Goal: Task Accomplishment & Management: Complete application form

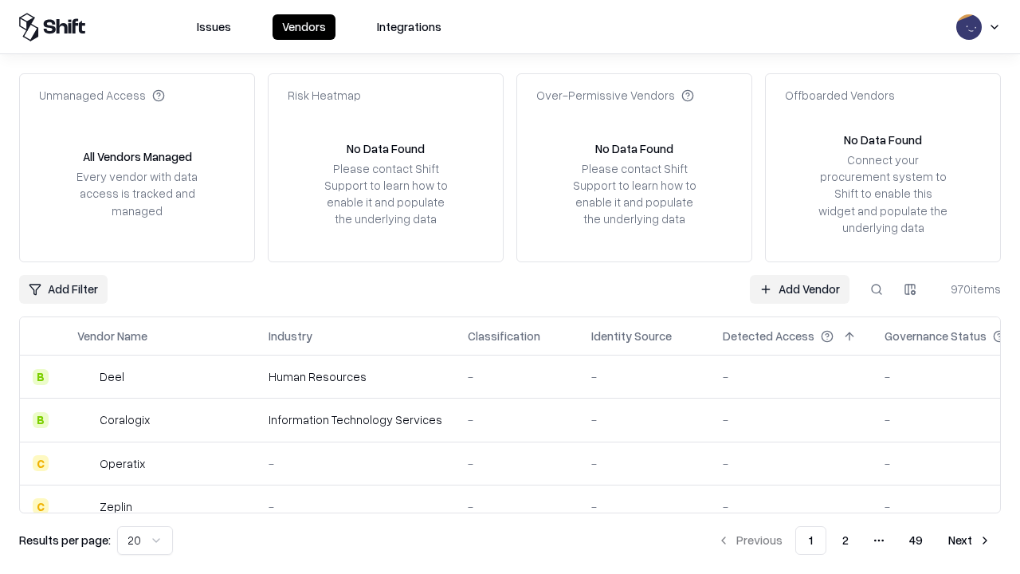
click at [799, 288] on link "Add Vendor" at bounding box center [800, 289] width 100 height 29
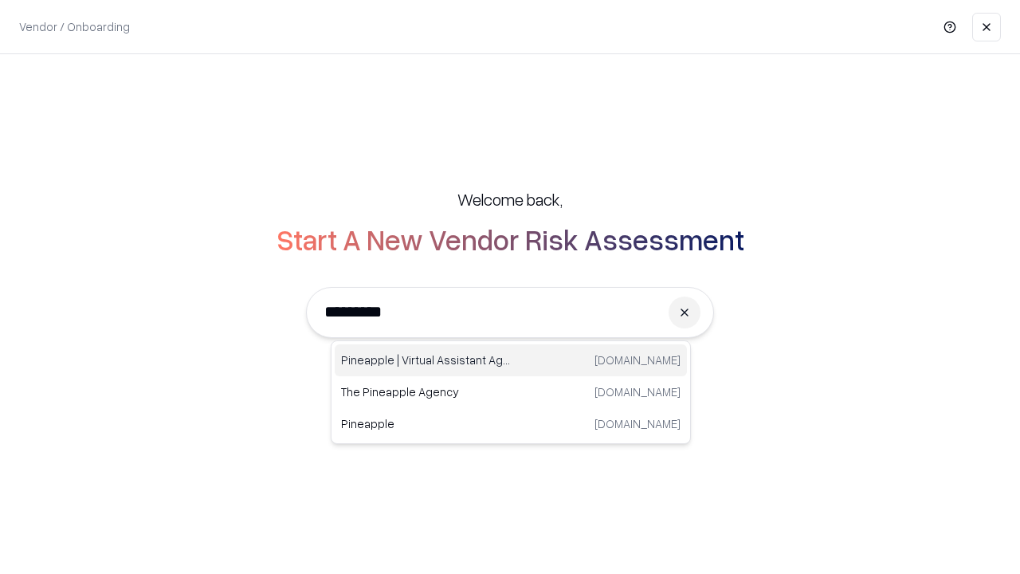
click at [511, 360] on div "Pineapple | Virtual Assistant Agency [DOMAIN_NAME]" at bounding box center [511, 360] width 352 height 32
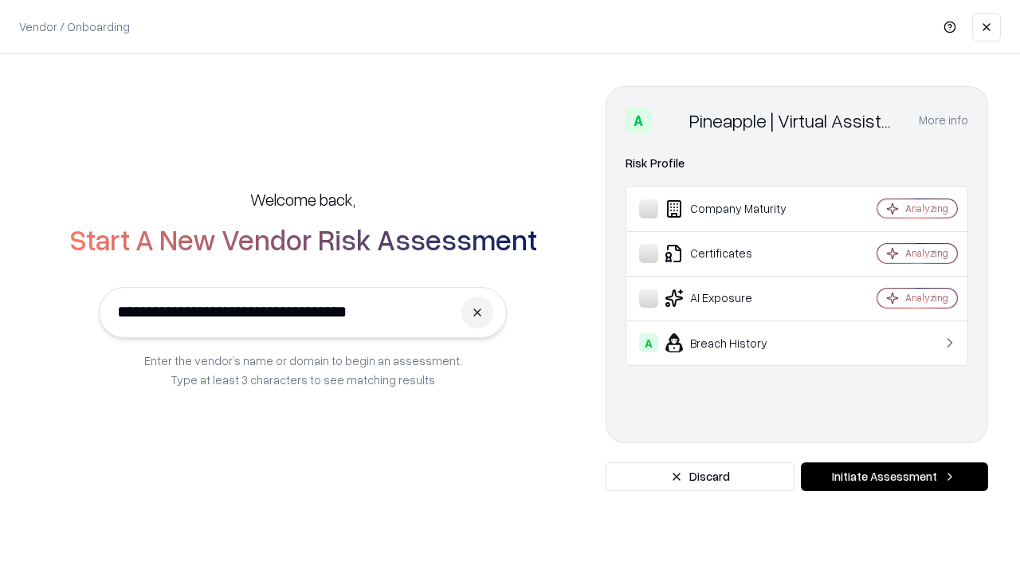
type input "**********"
click at [894, 476] on button "Initiate Assessment" at bounding box center [894, 476] width 187 height 29
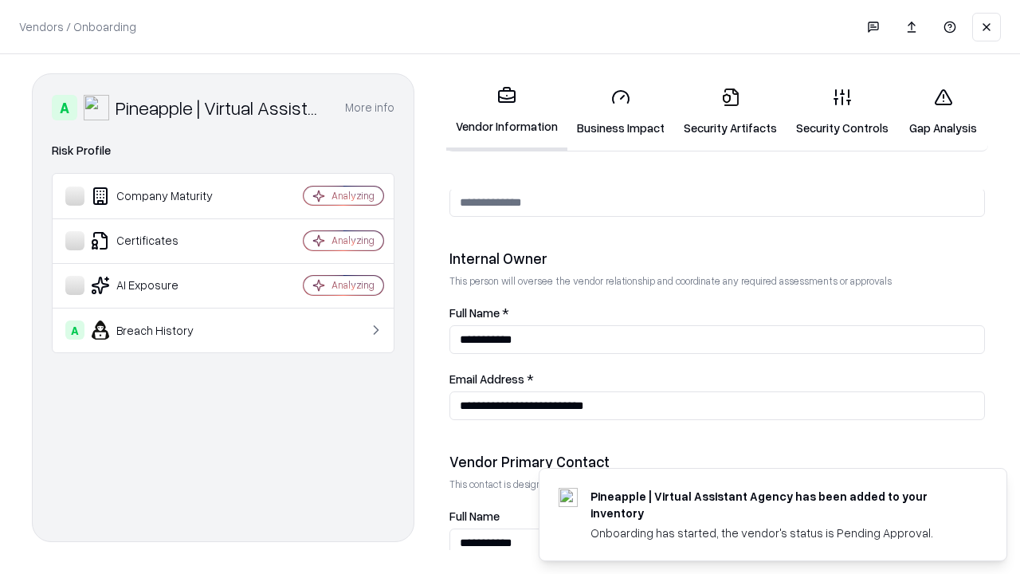
scroll to position [825, 0]
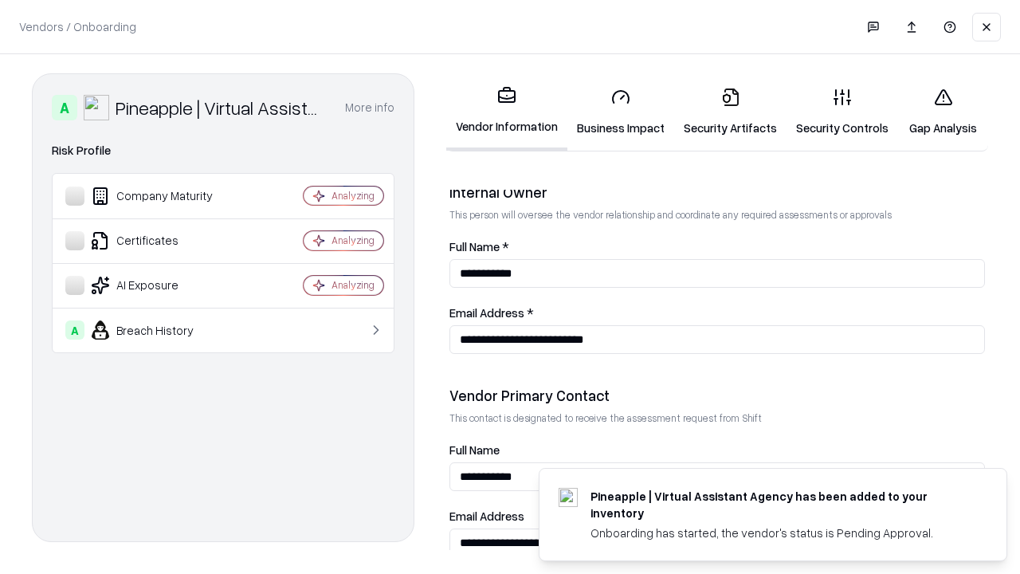
click at [730, 112] on link "Security Artifacts" at bounding box center [730, 112] width 112 height 74
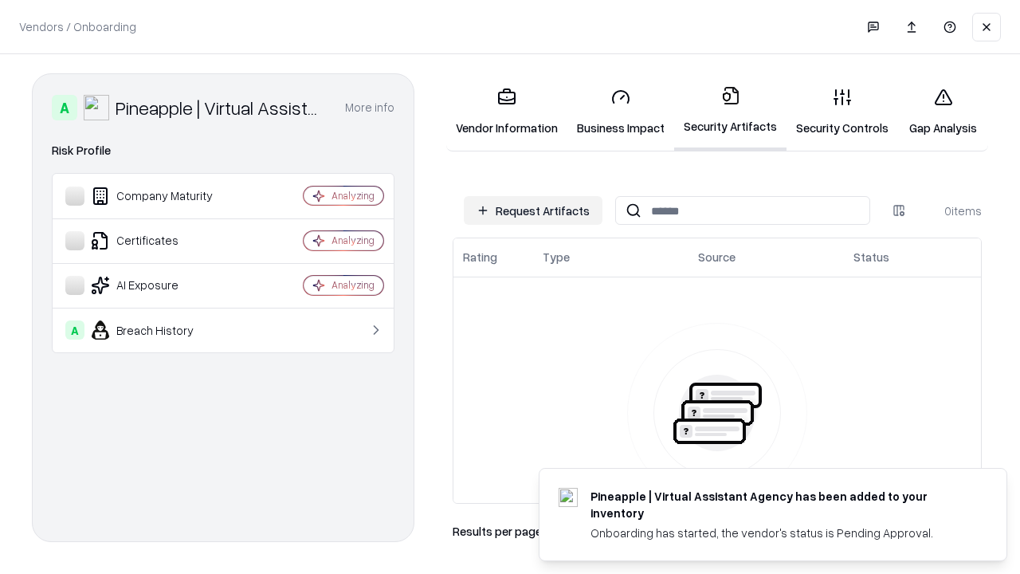
click at [533, 210] on button "Request Artifacts" at bounding box center [533, 210] width 139 height 29
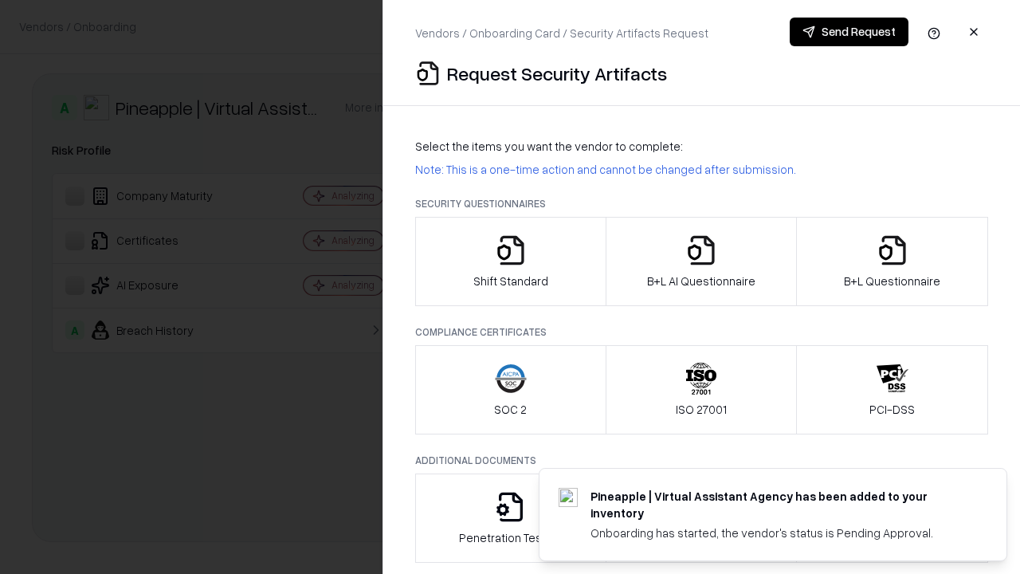
click at [892, 261] on icon "button" at bounding box center [892, 250] width 32 height 32
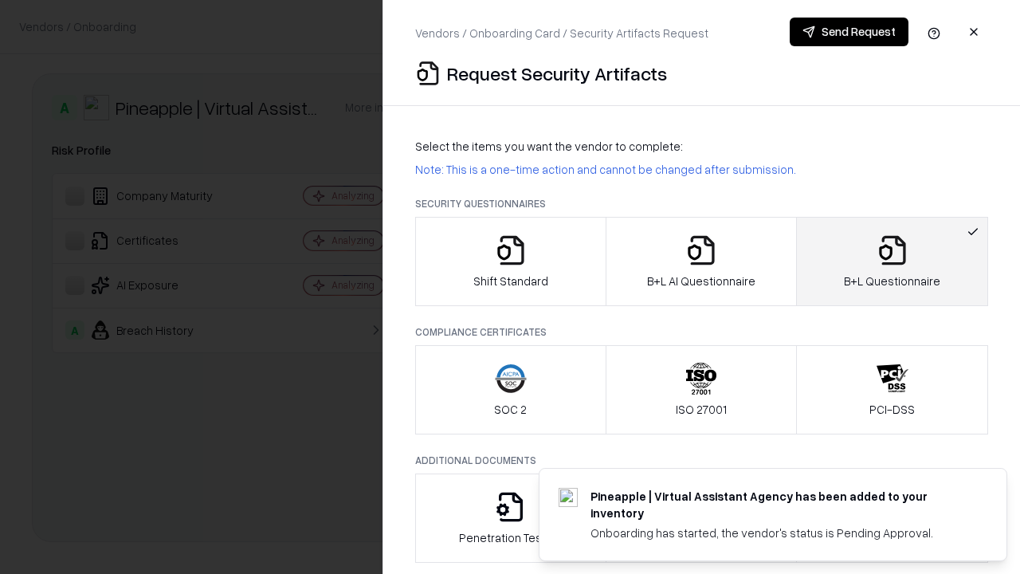
click at [700, 261] on icon "button" at bounding box center [701, 250] width 32 height 32
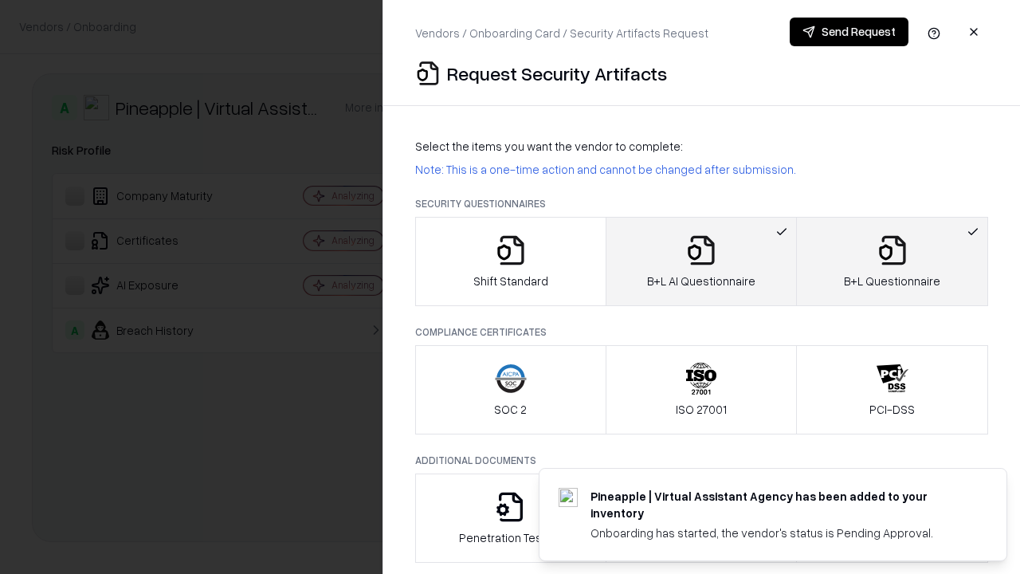
click at [849, 32] on button "Send Request" at bounding box center [849, 32] width 119 height 29
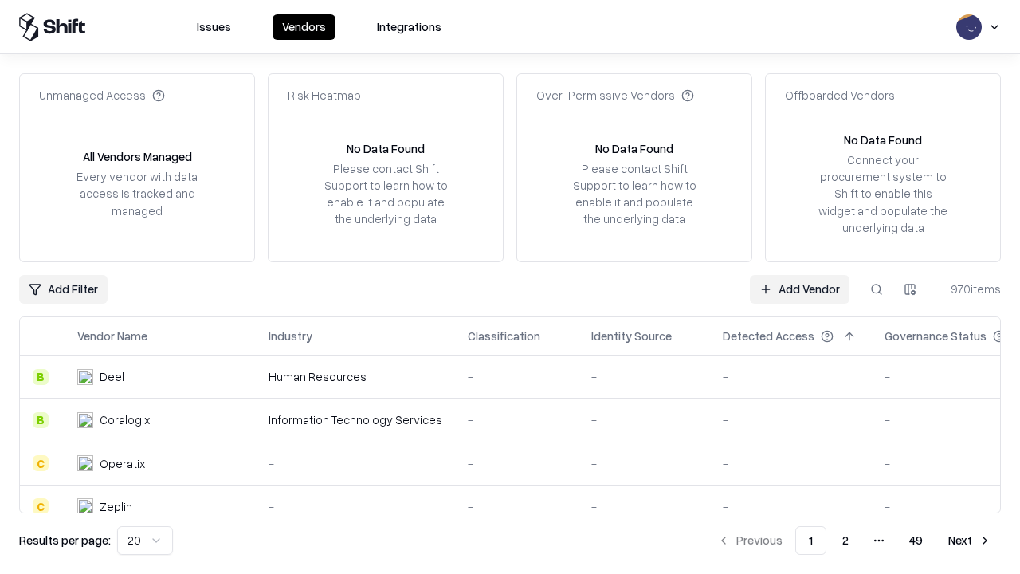
click at [799, 288] on link "Add Vendor" at bounding box center [800, 289] width 100 height 29
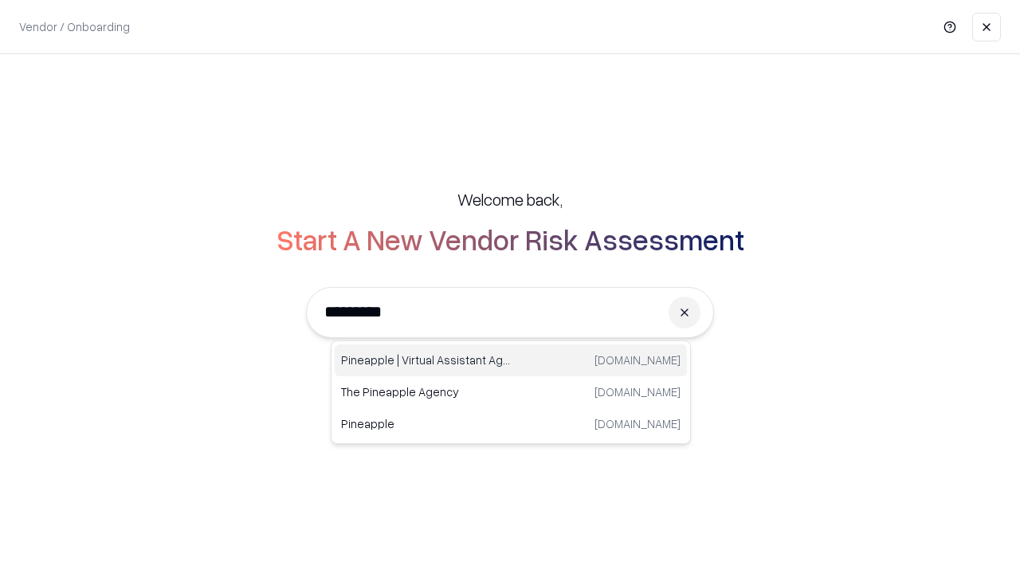
click at [511, 360] on div "Pineapple | Virtual Assistant Agency [DOMAIN_NAME]" at bounding box center [511, 360] width 352 height 32
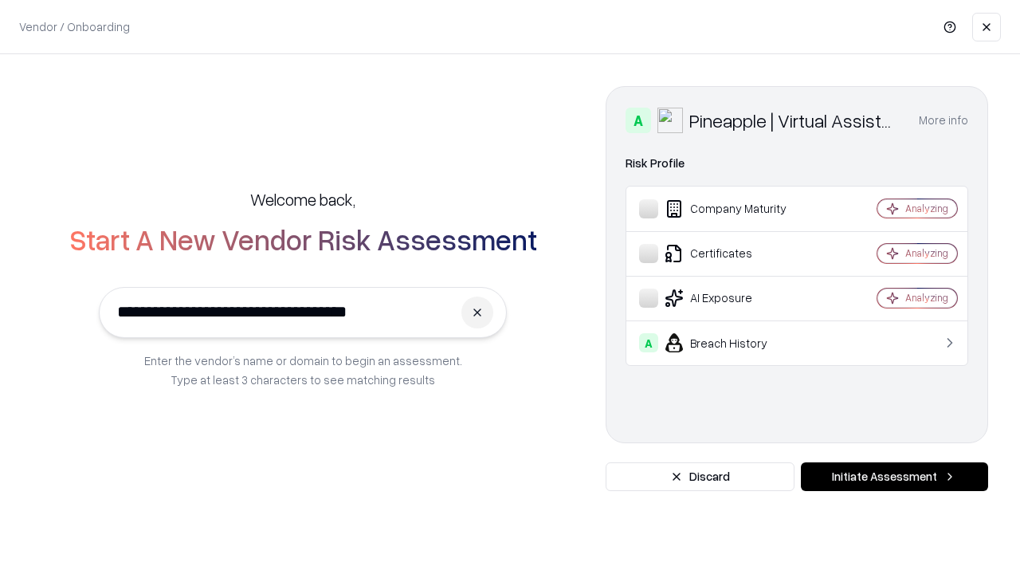
type input "**********"
click at [894, 476] on button "Initiate Assessment" at bounding box center [894, 476] width 187 height 29
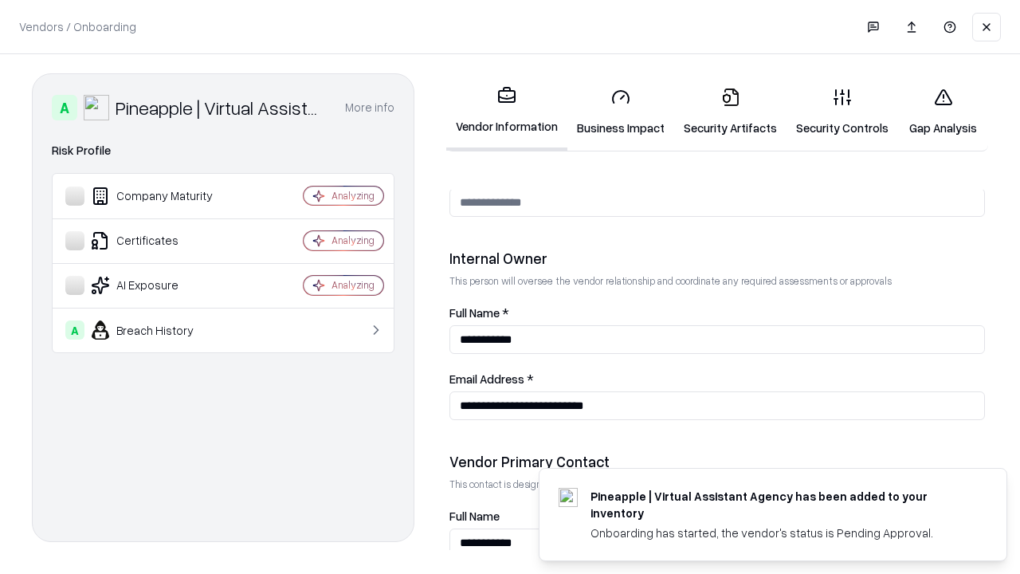
scroll to position [825, 0]
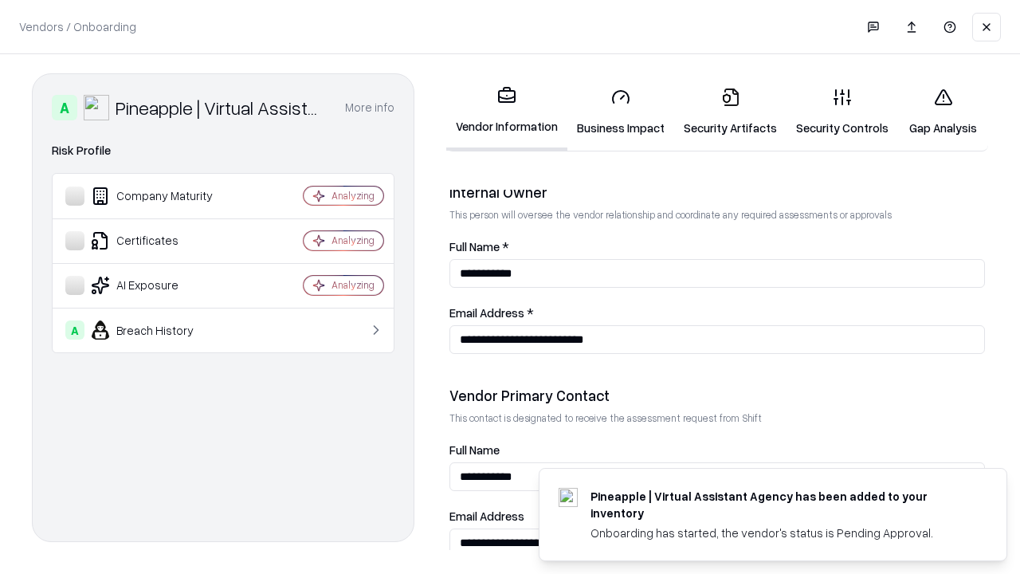
click at [943, 112] on link "Gap Analysis" at bounding box center [943, 112] width 90 height 74
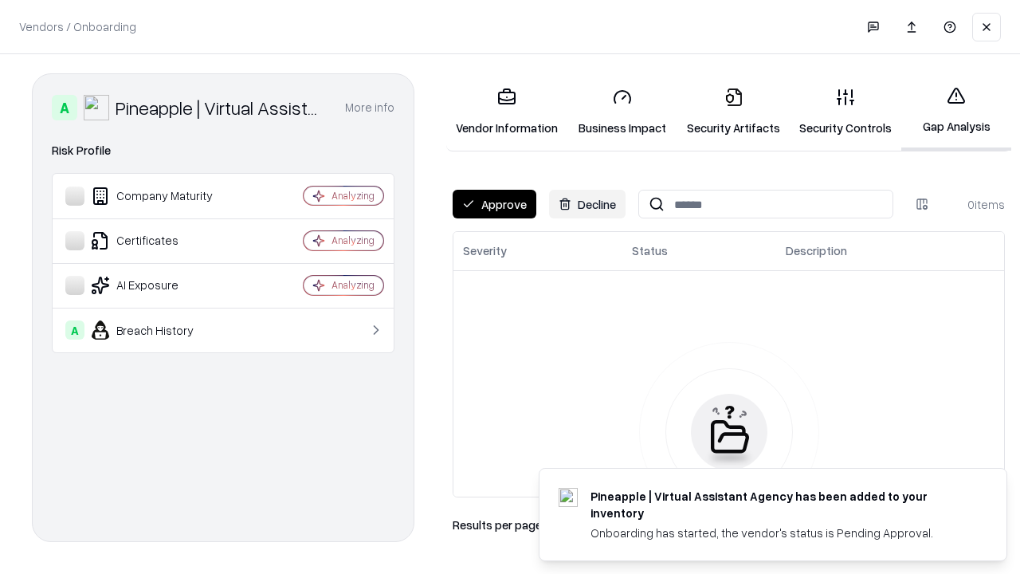
click at [494, 204] on button "Approve" at bounding box center [495, 204] width 84 height 29
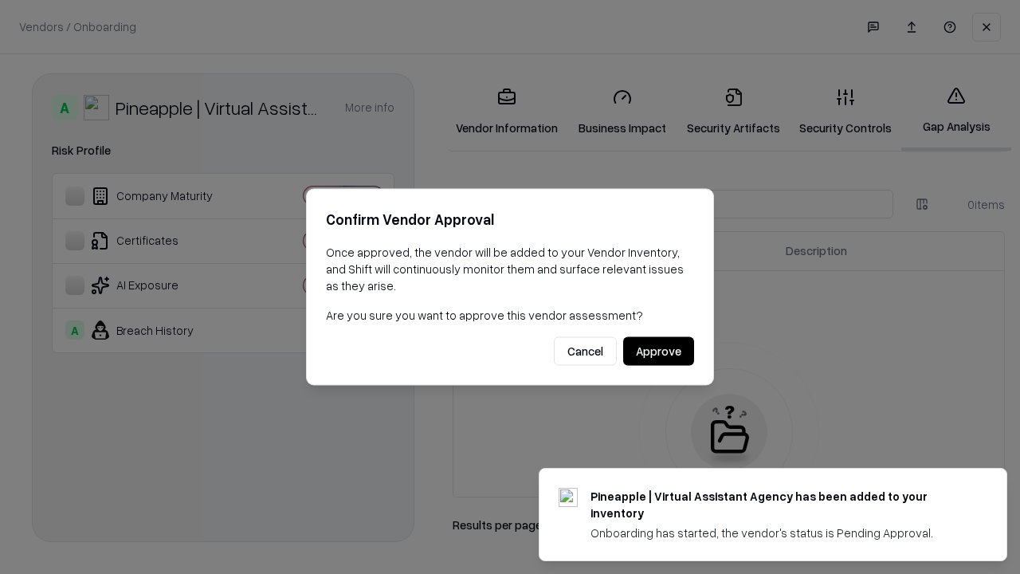
click at [658, 351] on button "Approve" at bounding box center [658, 351] width 71 height 29
